Goal: Information Seeking & Learning: Check status

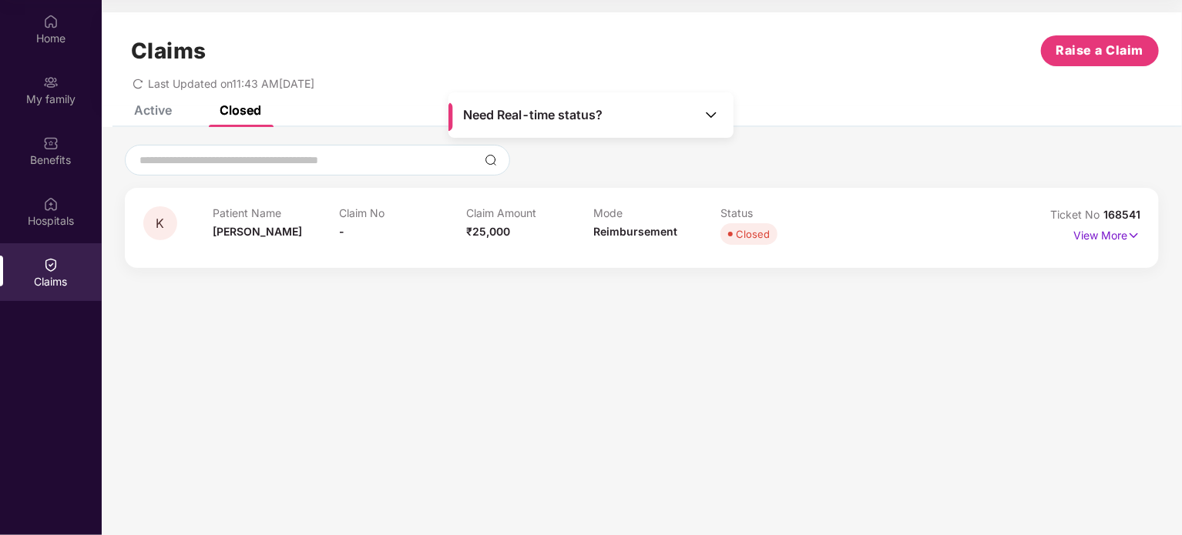
click at [65, 19] on div "Home" at bounding box center [51, 29] width 102 height 58
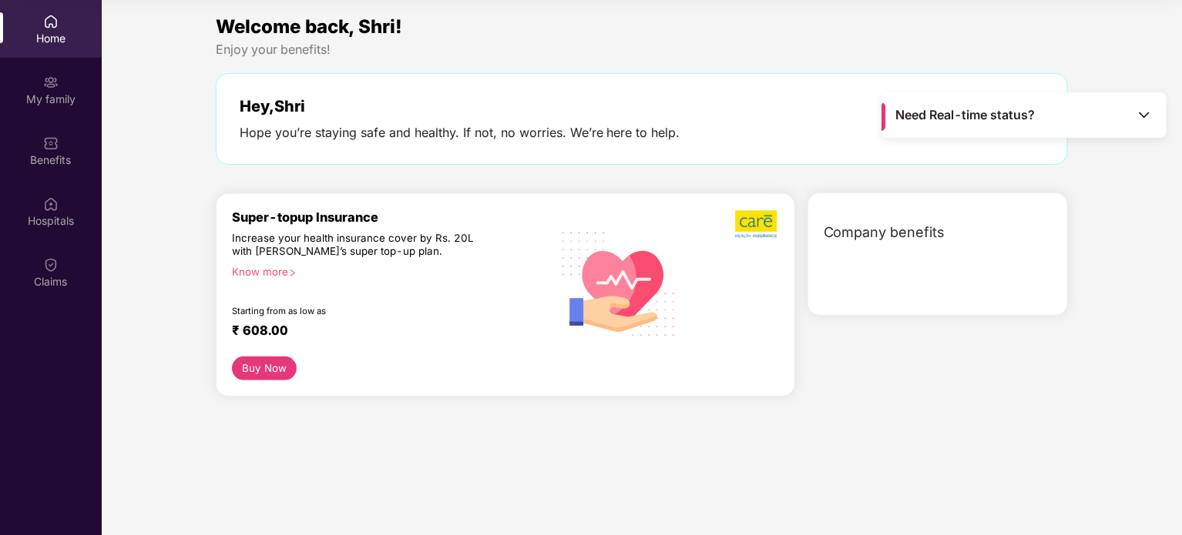
scroll to position [86, 0]
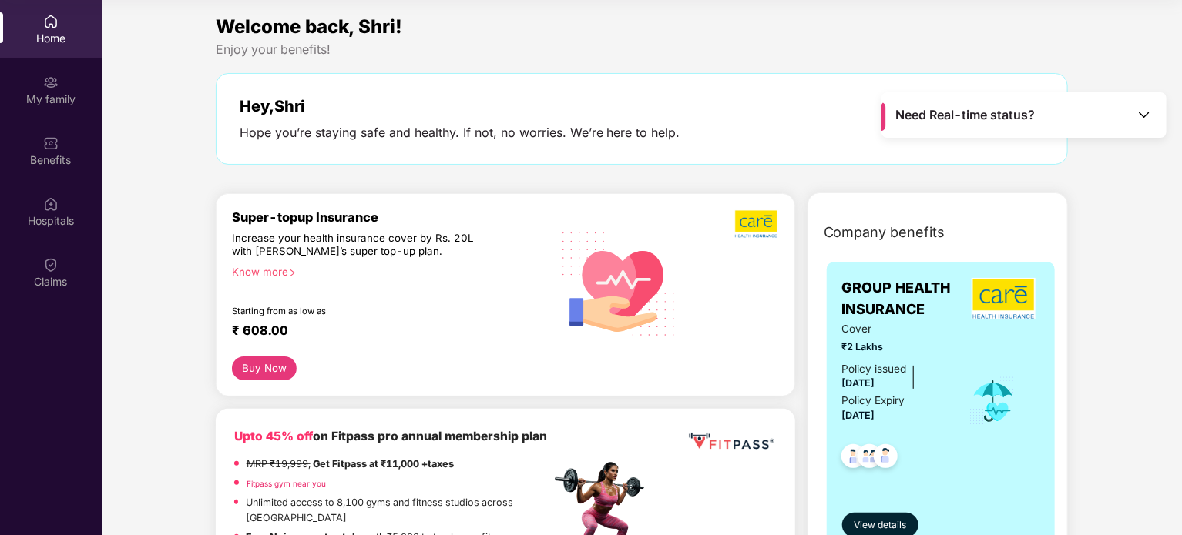
click at [63, 18] on div "Home" at bounding box center [51, 29] width 102 height 58
click at [40, 286] on div "Claims" at bounding box center [51, 281] width 102 height 15
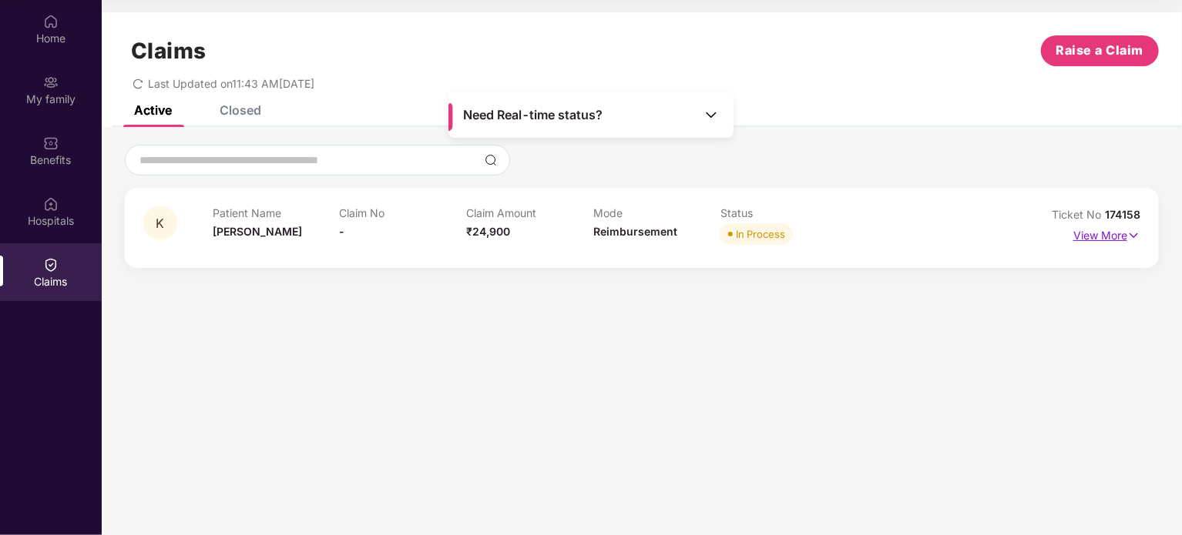
click at [1088, 232] on p "View More" at bounding box center [1106, 233] width 67 height 21
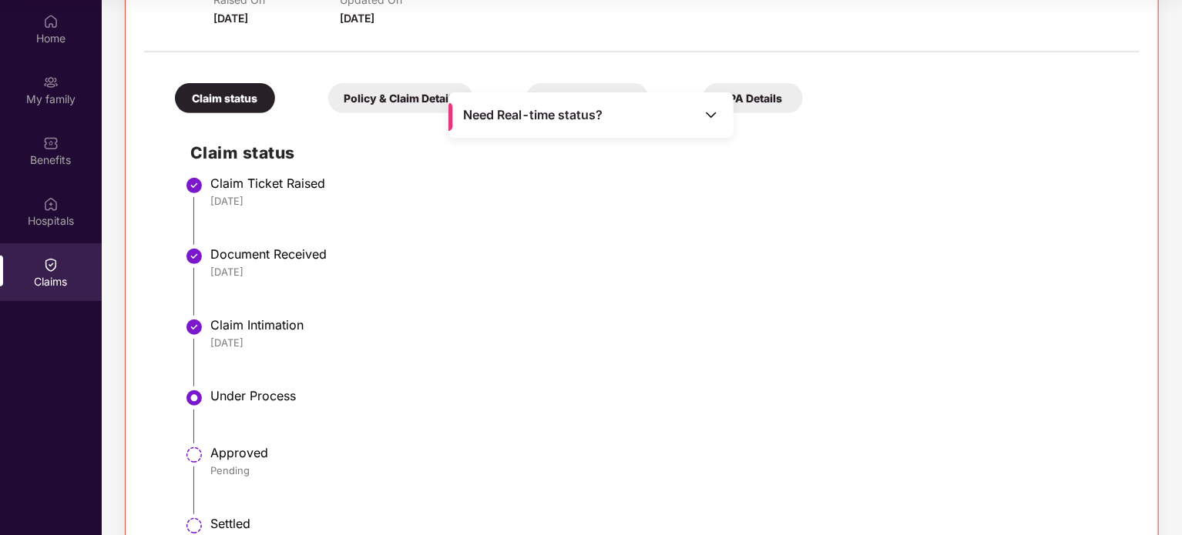
scroll to position [329, 0]
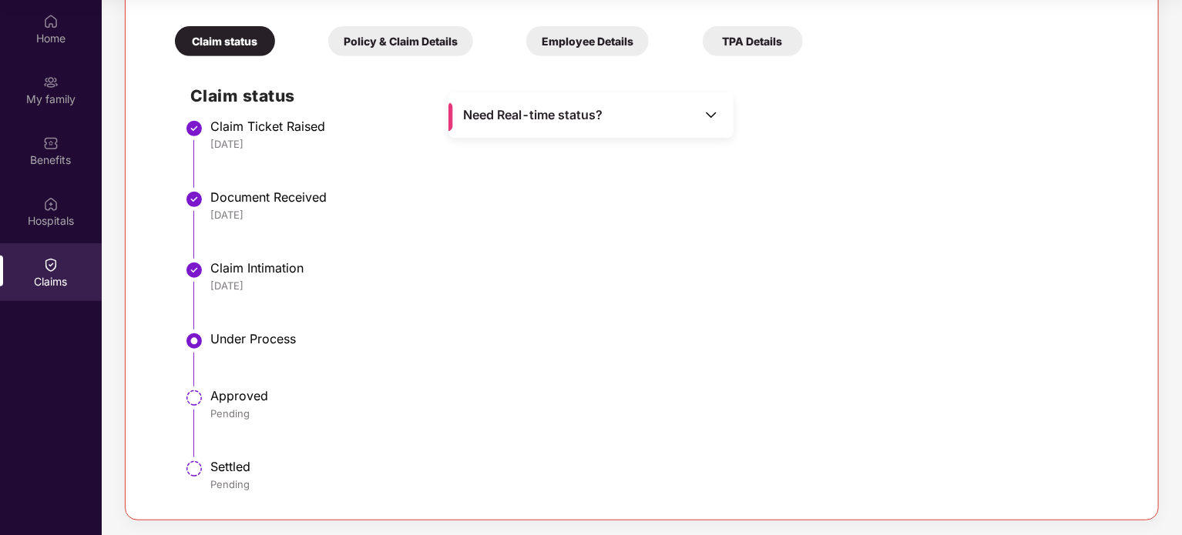
click at [260, 334] on div "Under Process" at bounding box center [667, 338] width 914 height 15
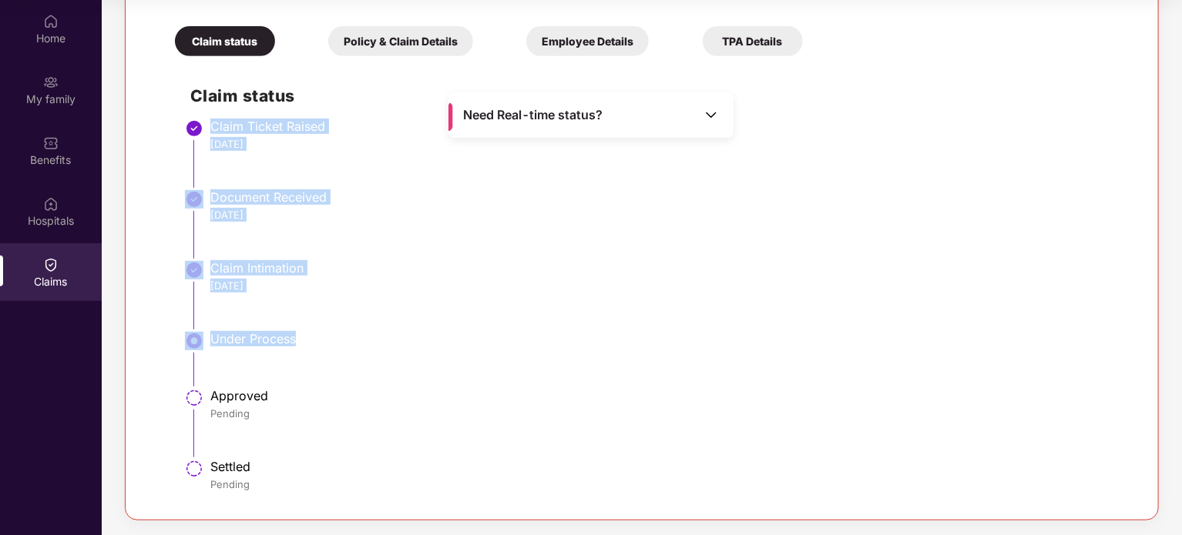
drag, startPoint x: 260, startPoint y: 334, endPoint x: 235, endPoint y: 131, distance: 204.9
click at [235, 131] on ul "Claim Ticket Raised [DATE] Document Received [DATE] Claim Intimation [DATE] Und…" at bounding box center [657, 312] width 934 height 377
click at [235, 131] on div "Claim Ticket Raised" at bounding box center [667, 126] width 914 height 15
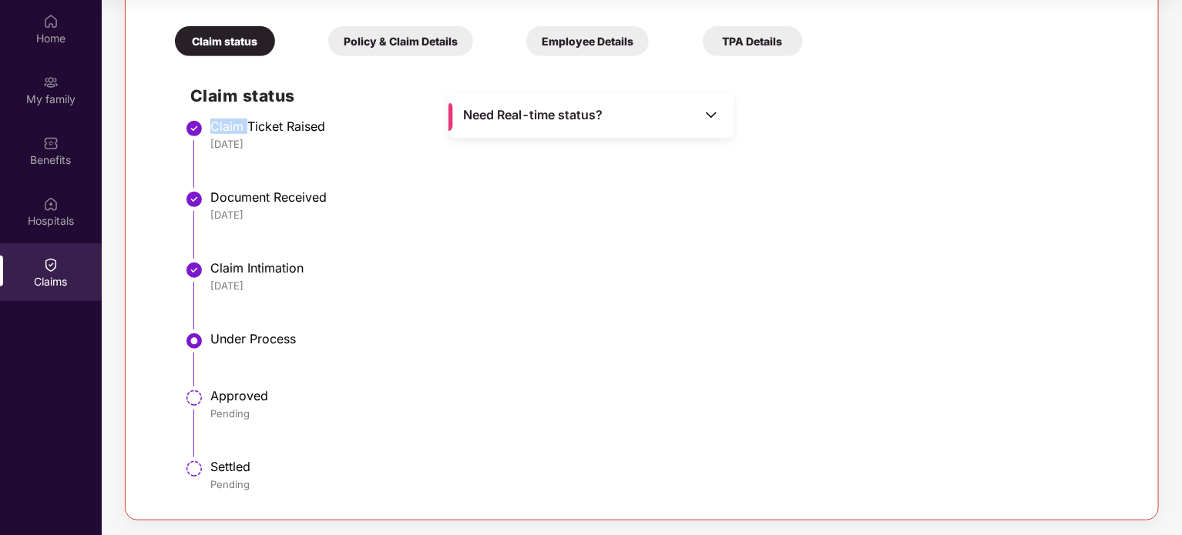
click at [235, 131] on div "Claim Ticket Raised" at bounding box center [667, 126] width 914 height 15
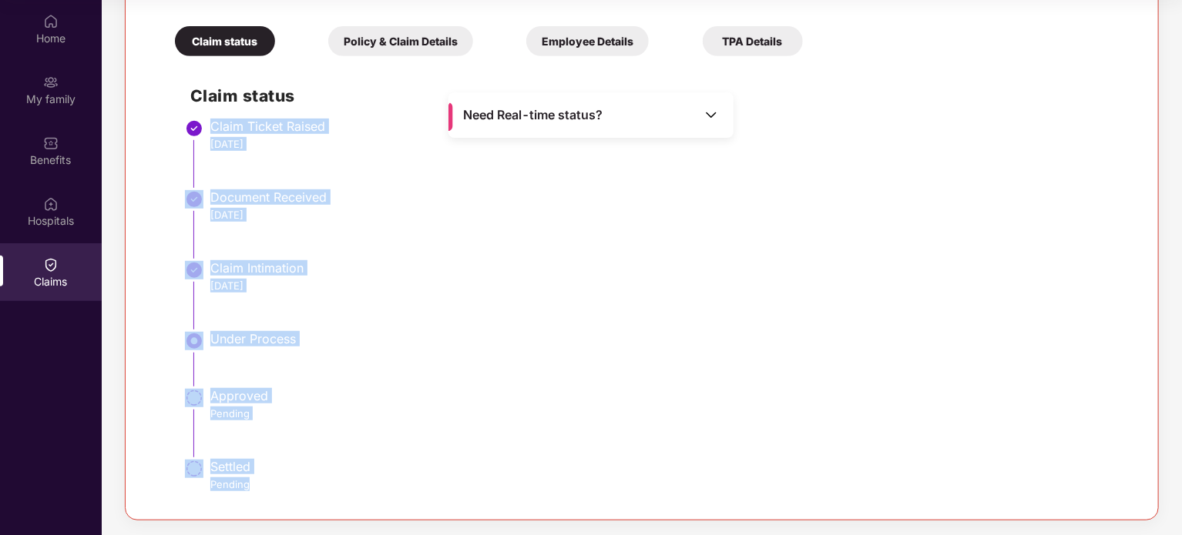
drag, startPoint x: 235, startPoint y: 131, endPoint x: 279, endPoint y: 482, distance: 354.0
click at [279, 482] on ul "Claim Ticket Raised [DATE] Document Received [DATE] Claim Intimation [DATE] Und…" at bounding box center [657, 312] width 934 height 377
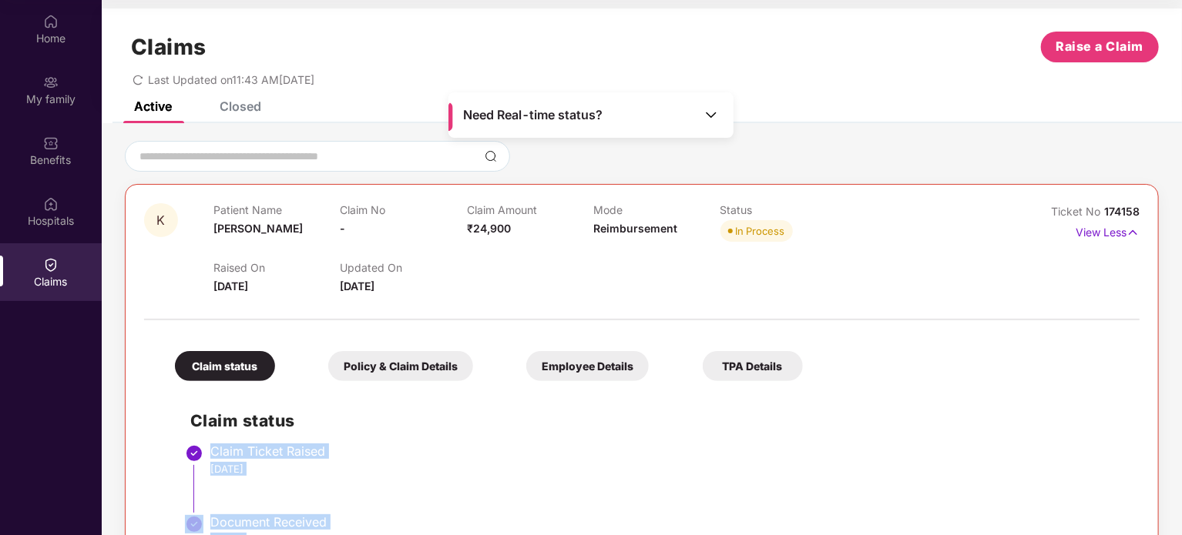
scroll to position [0, 0]
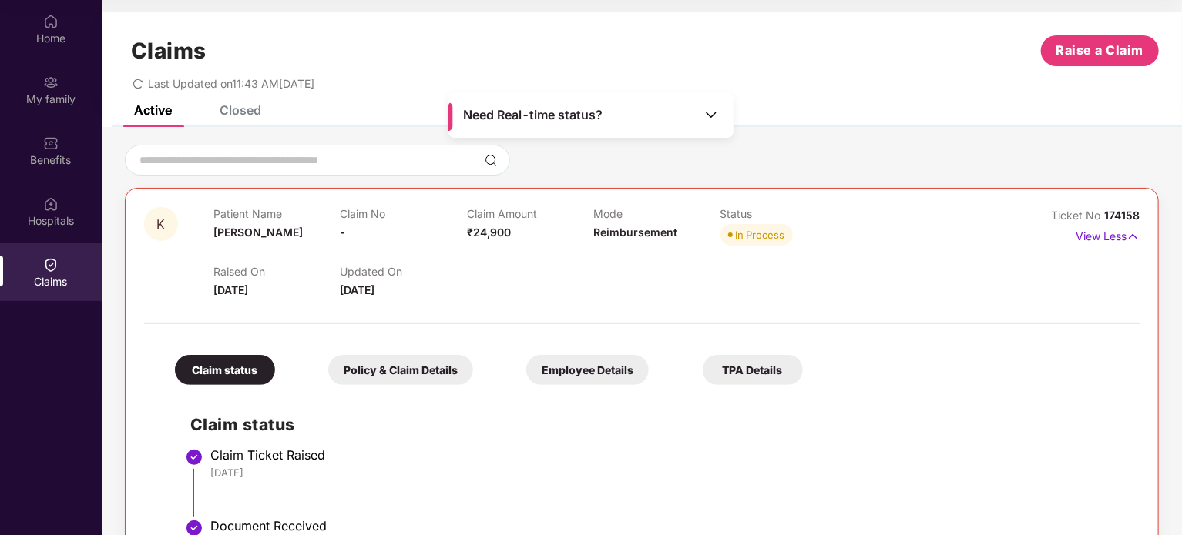
click at [740, 240] on div "In Process" at bounding box center [760, 234] width 49 height 15
